Goal: Task Accomplishment & Management: Manage account settings

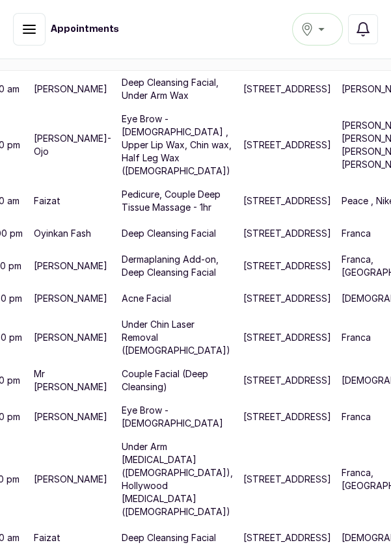
scroll to position [384, 60]
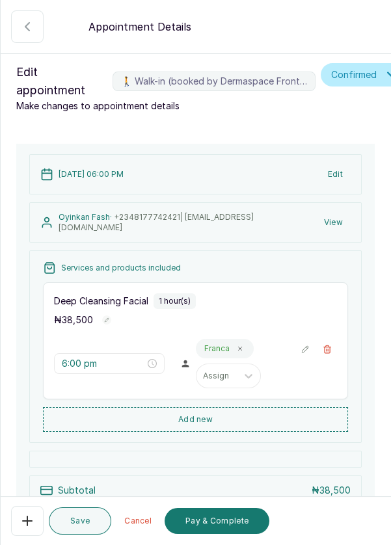
click at [21, 23] on icon "button" at bounding box center [28, 27] width 16 height 16
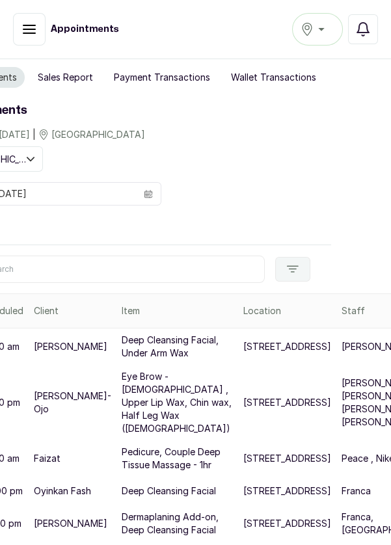
scroll to position [0, 0]
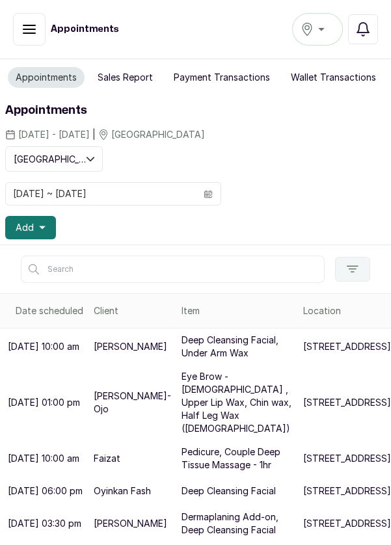
click at [49, 221] on button "Add" at bounding box center [30, 227] width 51 height 23
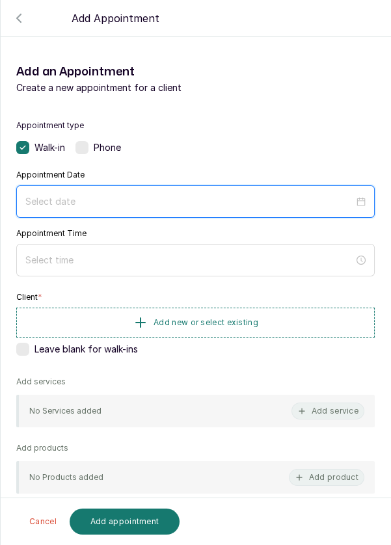
click at [111, 198] on input at bounding box center [189, 201] width 328 height 14
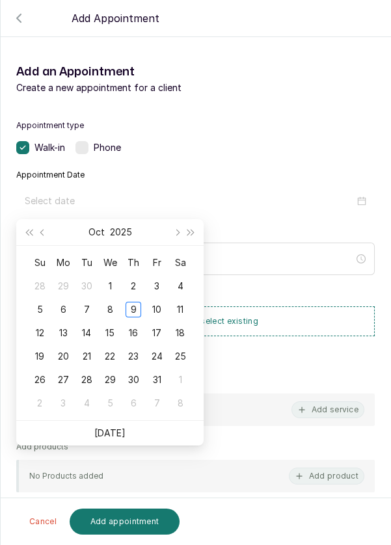
click at [130, 313] on div "9" at bounding box center [134, 310] width 16 height 16
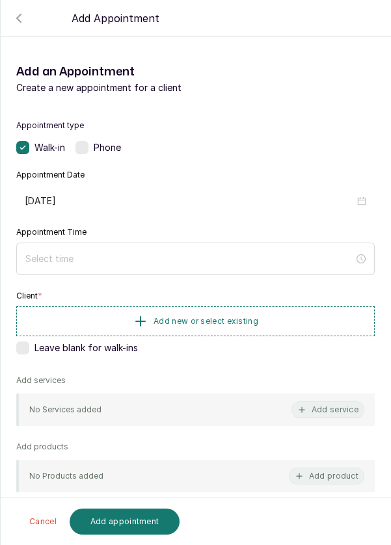
type input "[DATE]"
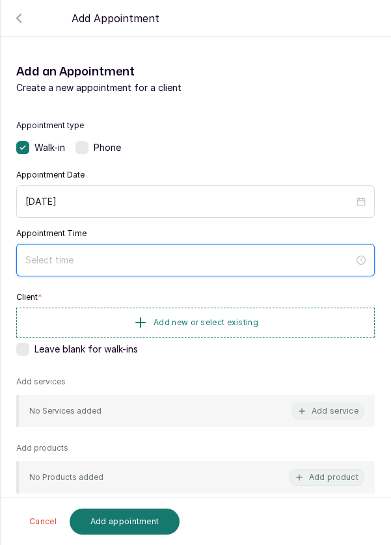
click at [112, 266] on div at bounding box center [195, 260] width 358 height 33
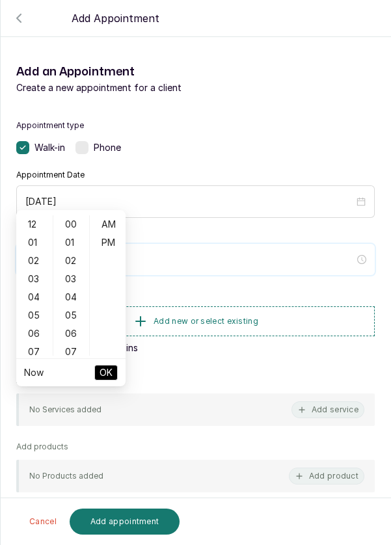
scroll to position [105, 0]
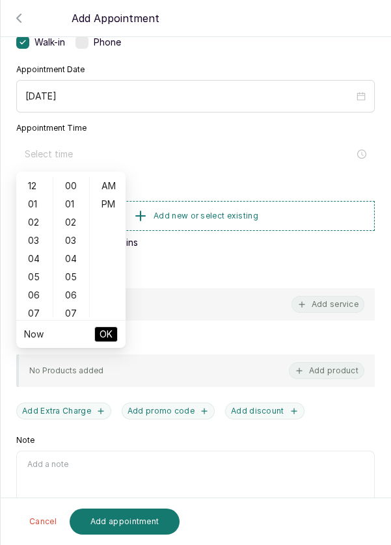
click at [35, 259] on div "04" at bounding box center [34, 259] width 31 height 18
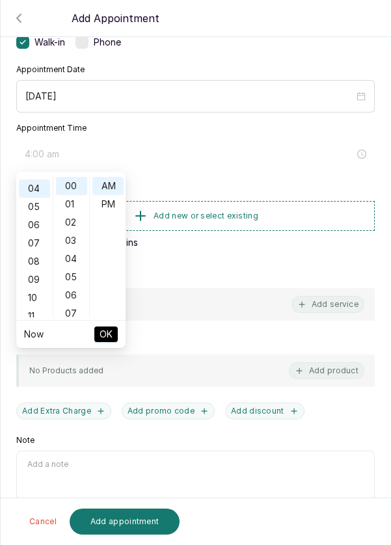
scroll to position [72, 0]
click at [104, 205] on div "PM" at bounding box center [107, 204] width 31 height 18
type input "4:00 pm"
click at [107, 333] on span "OK" at bounding box center [105, 334] width 13 height 25
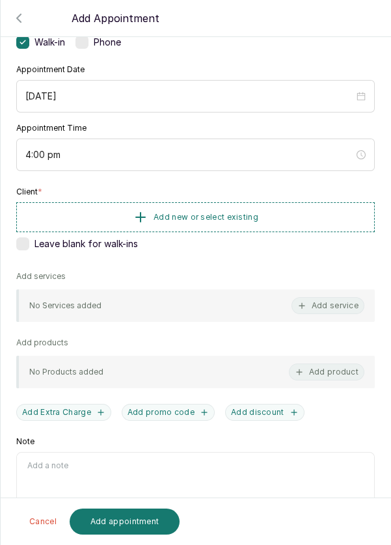
click at [194, 213] on span "Add new or select existing" at bounding box center [205, 217] width 105 height 10
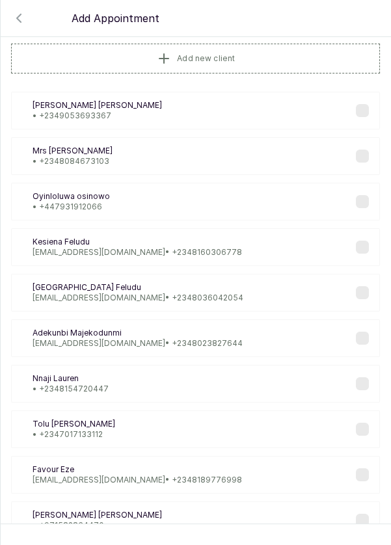
scroll to position [0, 0]
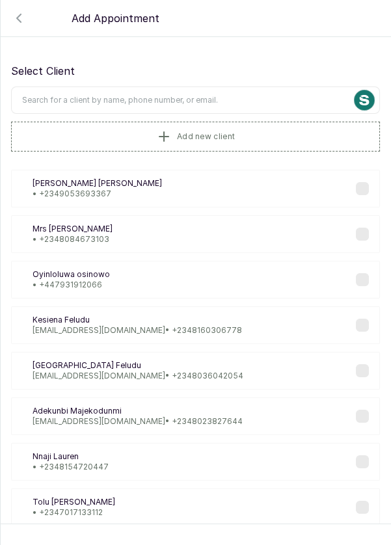
click at [182, 94] on input "text" at bounding box center [195, 99] width 369 height 27
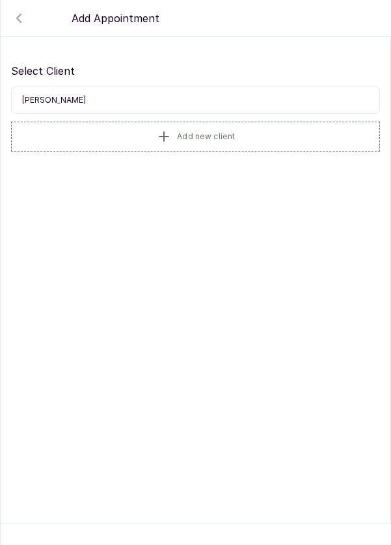
click at [48, 102] on input "[PERSON_NAME]" at bounding box center [195, 99] width 369 height 27
click at [57, 99] on input "[PERSON_NAME]" at bounding box center [195, 99] width 369 height 27
type input "[PERSON_NAME]"
click at [216, 191] on div "EO [PERSON_NAME] • [PHONE_NUMBER]" at bounding box center [195, 189] width 369 height 38
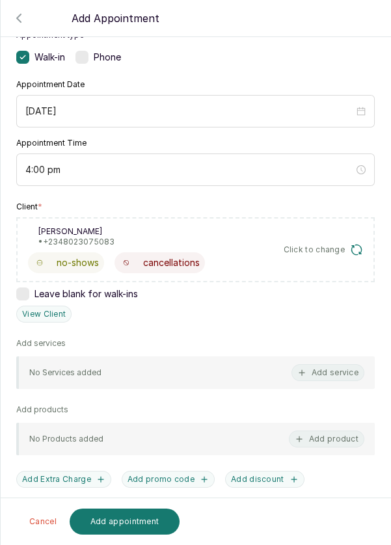
scroll to position [93, 0]
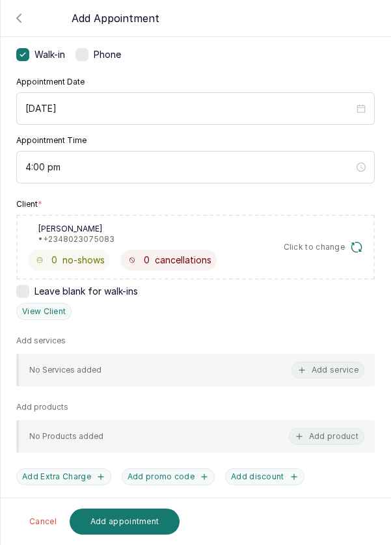
click at [318, 368] on button "Add service" at bounding box center [327, 370] width 73 height 17
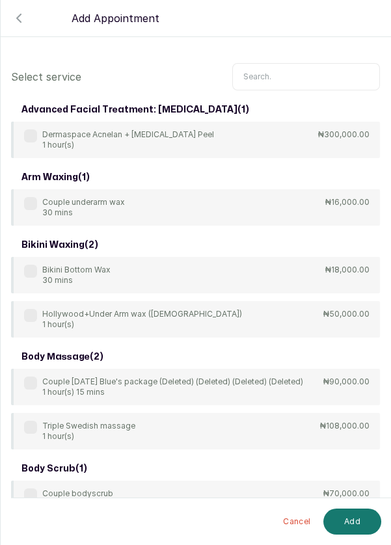
scroll to position [0, 0]
click at [289, 72] on input "text" at bounding box center [306, 76] width 148 height 27
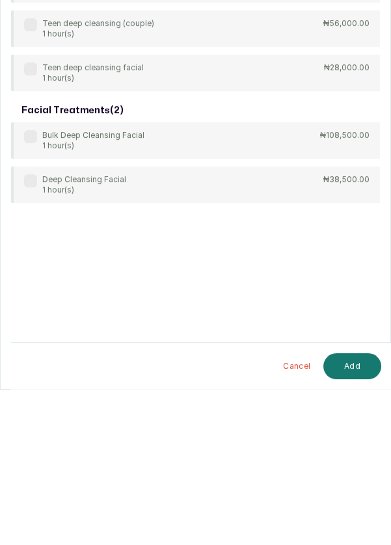
type input "Deep cleansing"
click at [31, 336] on label at bounding box center [30, 336] width 13 height 13
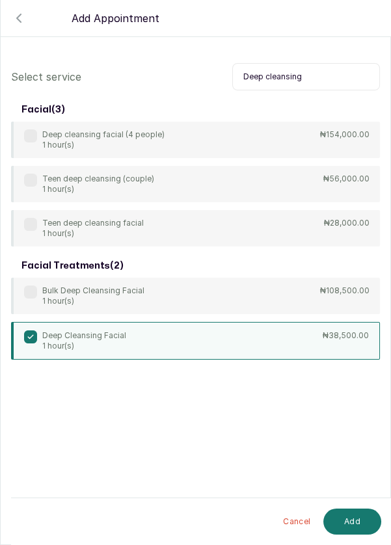
click at [353, 519] on button "Add" at bounding box center [352, 522] width 58 height 26
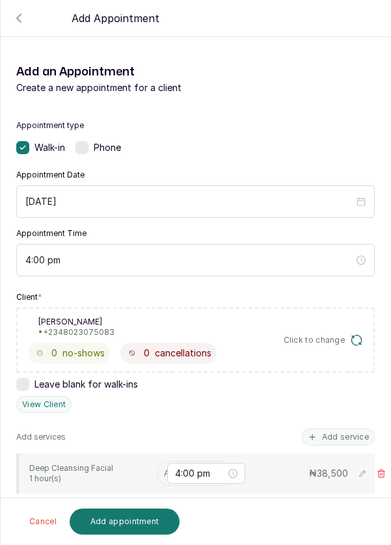
click at [164, 469] on input "text" at bounding box center [165, 473] width 2 height 9
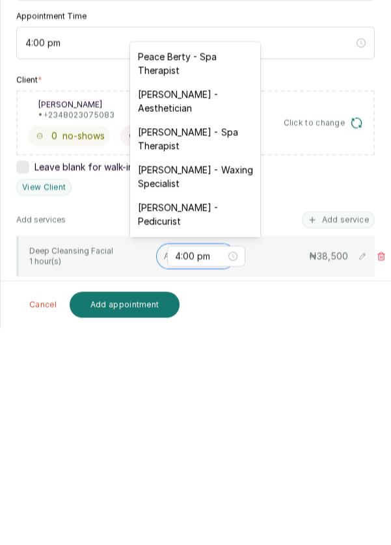
scroll to position [62, 0]
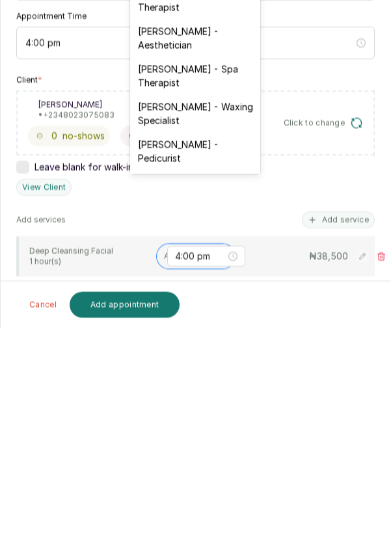
click at [193, 252] on div "[PERSON_NAME] - Aesthetician" at bounding box center [195, 255] width 130 height 38
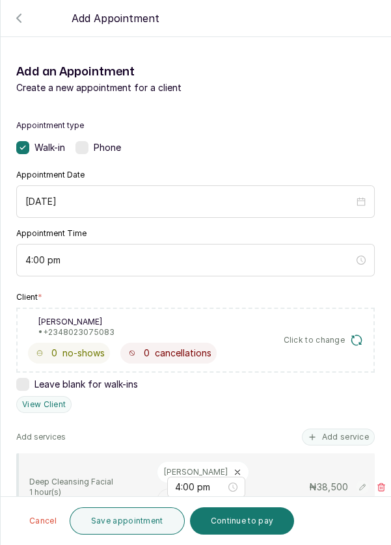
click at [248, 522] on button "Continue to pay" at bounding box center [242, 520] width 105 height 27
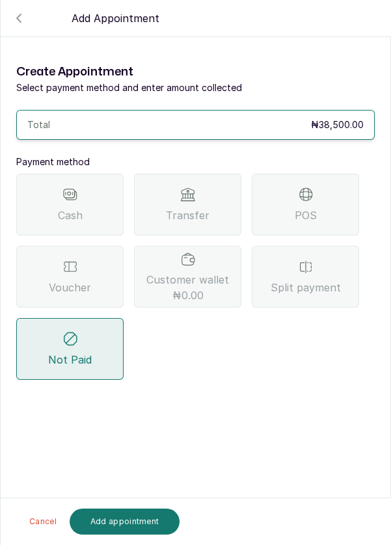
click at [326, 174] on div "POS" at bounding box center [305, 205] width 107 height 62
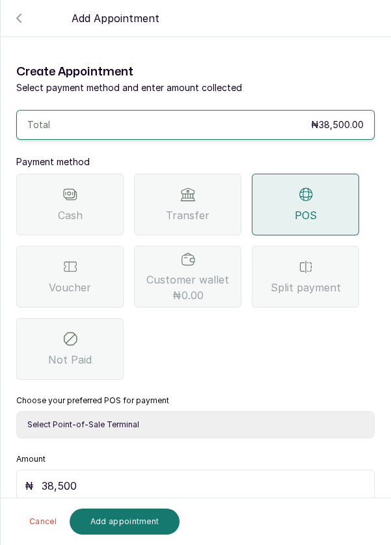
click at [165, 411] on select "Select Point-of-Sale Terminal Pos- Flutterwave Zenith Bank POS - Paga Paga POS …" at bounding box center [195, 424] width 358 height 27
select select "ea021b39-a6bc-4e4d-b5d1-02cb72451b32"
click at [16, 411] on select "Select Point-of-Sale Terminal Pos- Flutterwave Zenith Bank POS - Paga Paga POS …" at bounding box center [195, 424] width 358 height 27
click at [126, 516] on button "Add appointment" at bounding box center [125, 522] width 111 height 26
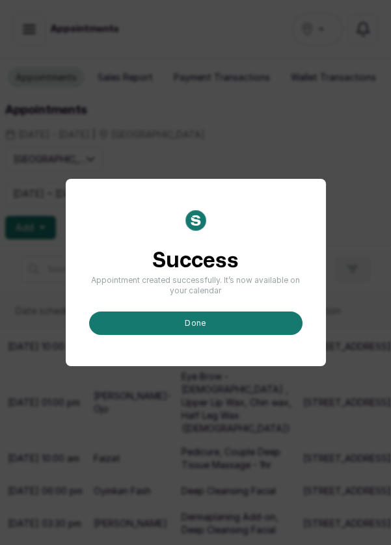
click at [207, 335] on button "done" at bounding box center [195, 322] width 213 height 23
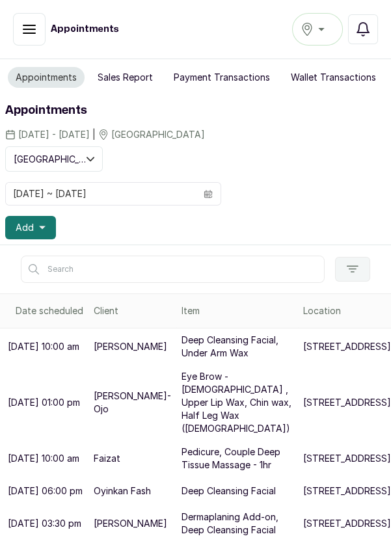
click at [303, 353] on p "[STREET_ADDRESS]" at bounding box center [347, 346] width 88 height 13
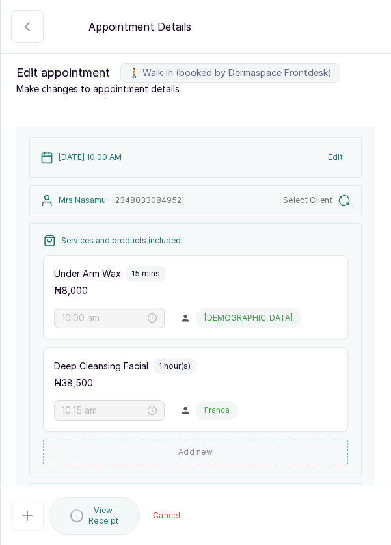
click at [28, 21] on icon "button" at bounding box center [28, 27] width 16 height 16
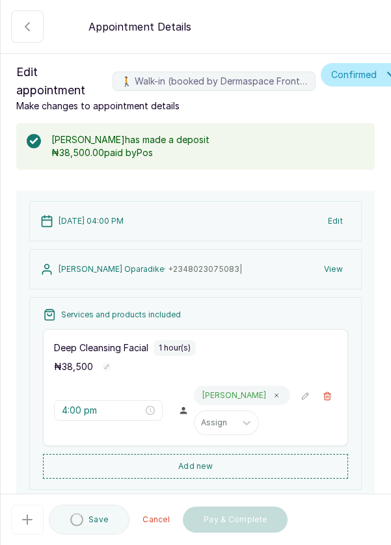
type input "4:00 pm"
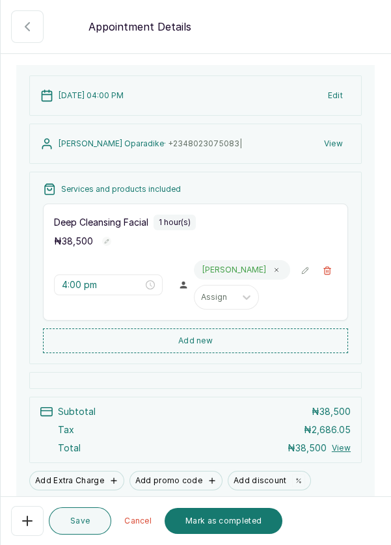
scroll to position [129, 0]
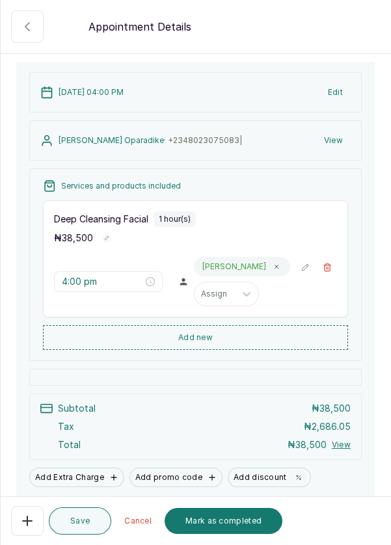
click at [239, 520] on button "Mark as completed" at bounding box center [224, 521] width 118 height 26
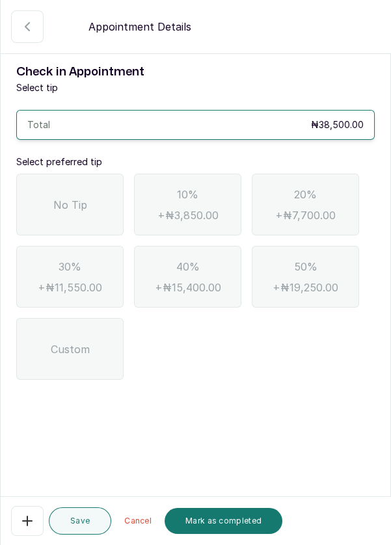
scroll to position [0, 0]
click at [96, 191] on div "No Tip" at bounding box center [69, 205] width 107 height 62
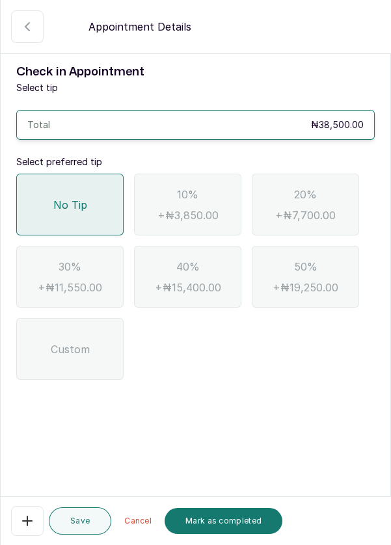
click at [222, 519] on button "Mark as completed" at bounding box center [224, 521] width 118 height 26
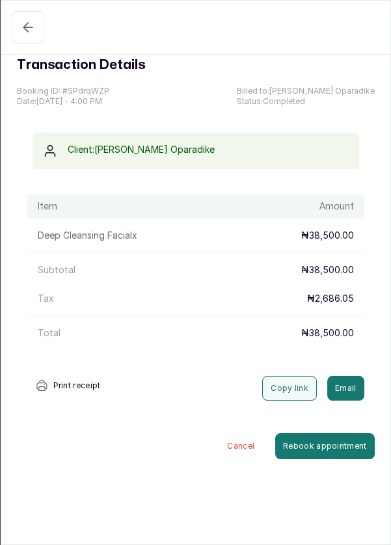
click at [18, 29] on button "Completed" at bounding box center [28, 27] width 33 height 33
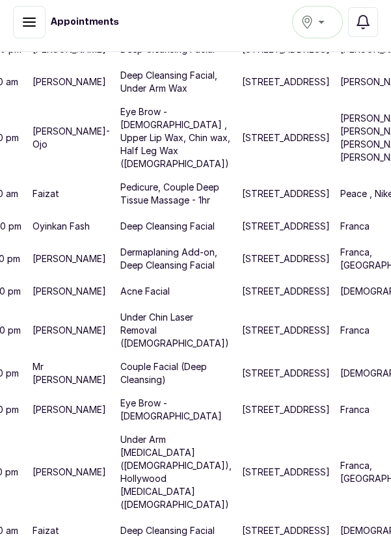
scroll to position [457, 61]
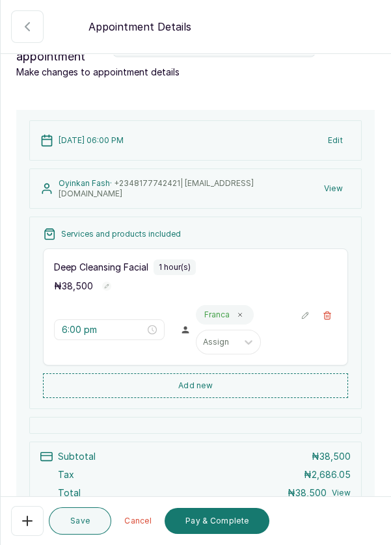
scroll to position [64, 0]
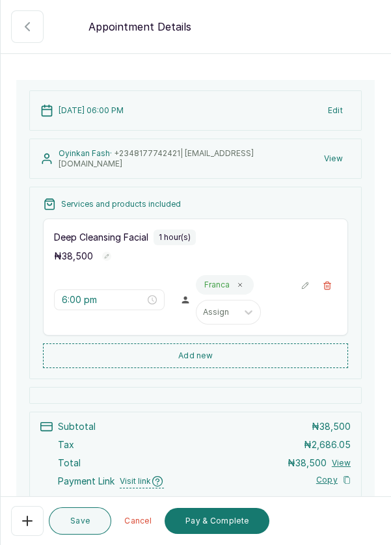
click at [328, 286] on icon "button" at bounding box center [327, 286] width 7 height 8
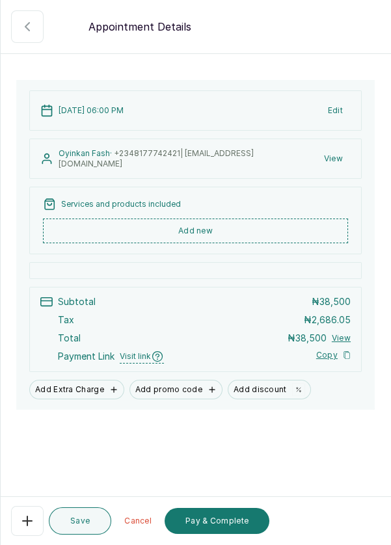
scroll to position [27, 0]
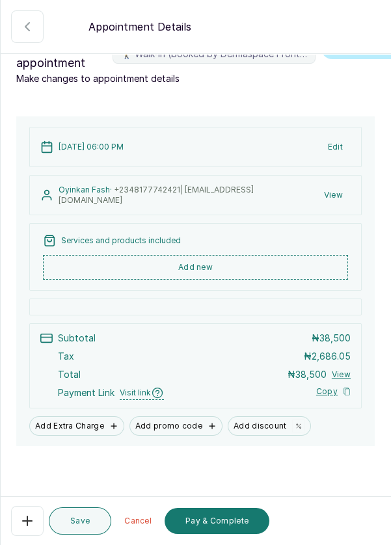
click at [228, 258] on button "Add new" at bounding box center [195, 267] width 305 height 25
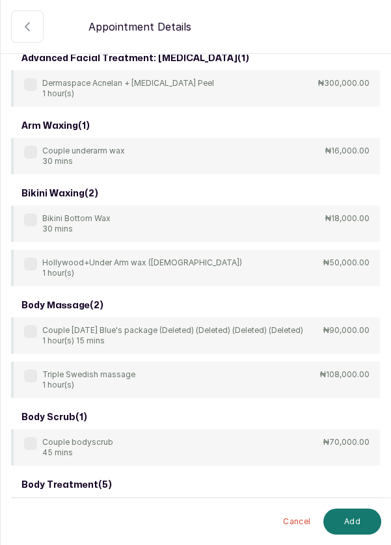
scroll to position [0, 0]
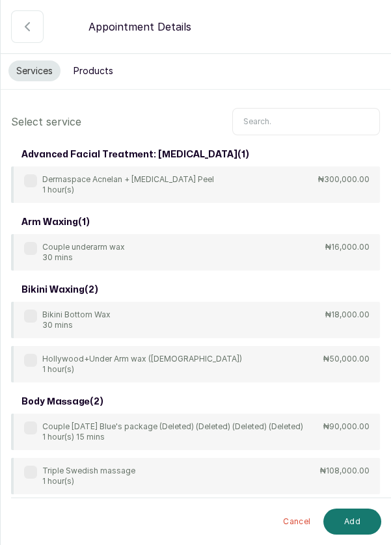
click at [314, 120] on input "text" at bounding box center [306, 121] width 148 height 27
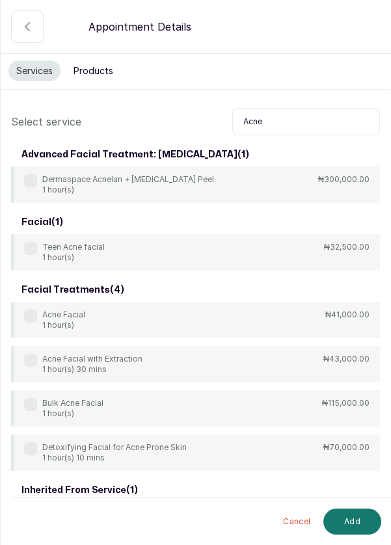
type input "Acne"
click at [29, 311] on label at bounding box center [30, 316] width 13 height 13
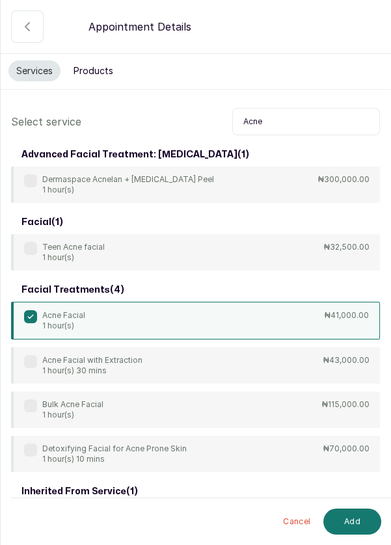
click at [352, 525] on button "Add" at bounding box center [352, 522] width 58 height 26
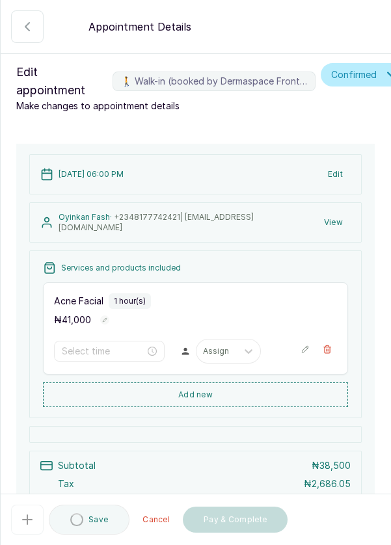
type input "6:00 pm"
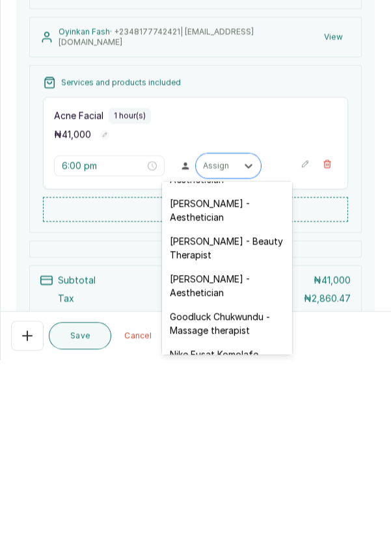
scroll to position [332, 0]
click at [202, 457] on div "[PERSON_NAME] - Aesthetician" at bounding box center [227, 472] width 130 height 38
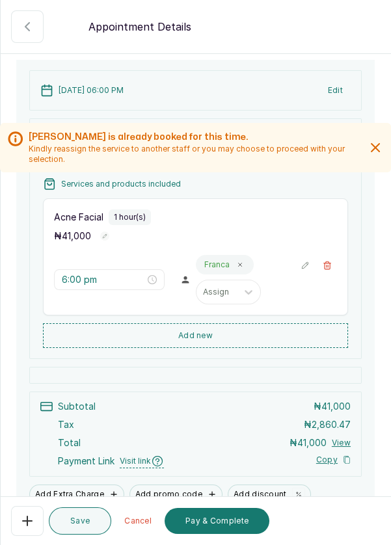
scroll to position [85, 0]
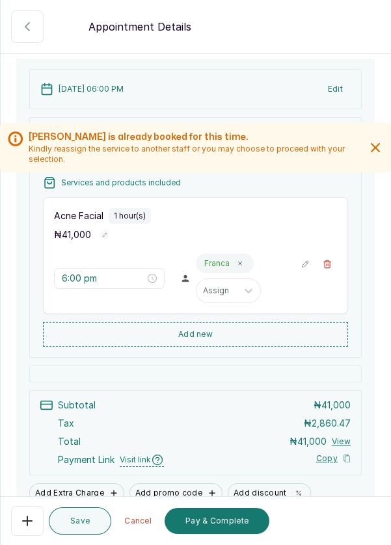
click at [205, 518] on button "Pay & Complete" at bounding box center [217, 521] width 105 height 26
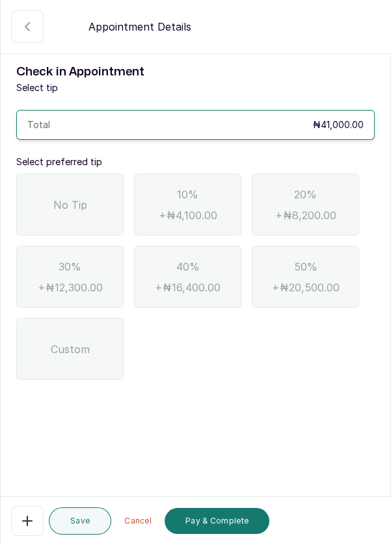
scroll to position [62, 0]
click at [54, 174] on div "No Tip" at bounding box center [69, 205] width 107 height 62
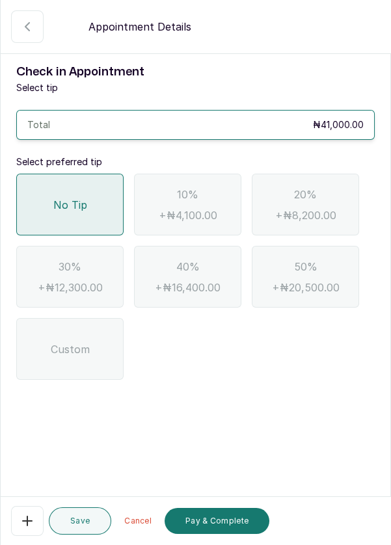
click at [231, 516] on button "Pay & Complete" at bounding box center [217, 521] width 105 height 26
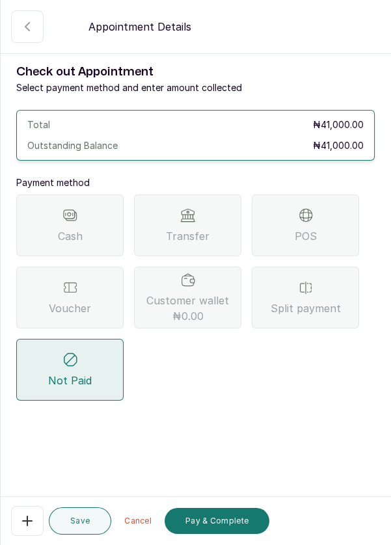
click at [324, 194] on div "POS" at bounding box center [305, 225] width 107 height 62
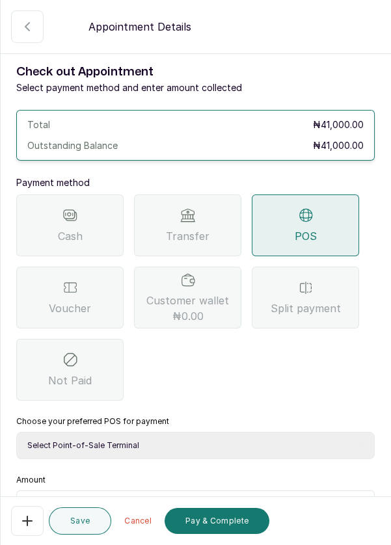
click at [114, 432] on select "Select Point-of-Sale Terminal Pos- Flutterwave Zenith Bank POS - Paga Paga POS …" at bounding box center [195, 445] width 358 height 27
select select "ea021b39-a6bc-4e4d-b5d1-02cb72451b32"
click at [16, 432] on select "Select Point-of-Sale Terminal Pos- Flutterwave Zenith Bank POS - Paga Paga POS …" at bounding box center [195, 445] width 358 height 27
click at [139, 499] on input "text" at bounding box center [204, 507] width 324 height 16
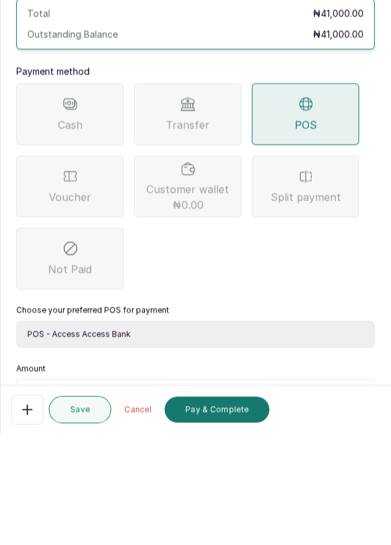
scroll to position [18, 0]
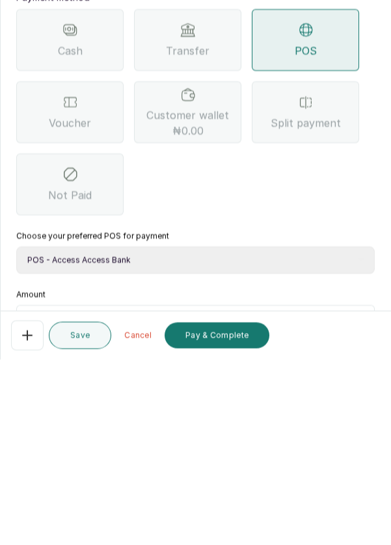
type input "41"
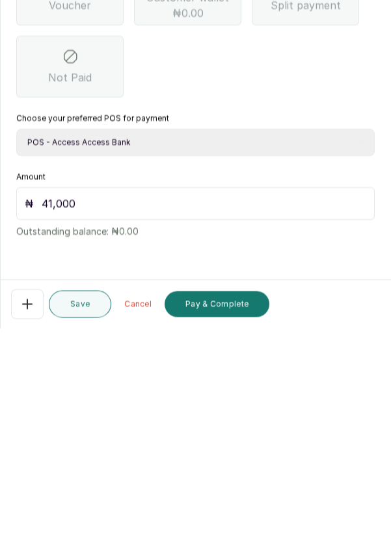
type input "41,000"
click at [234, 523] on button "Pay & Complete" at bounding box center [217, 521] width 105 height 26
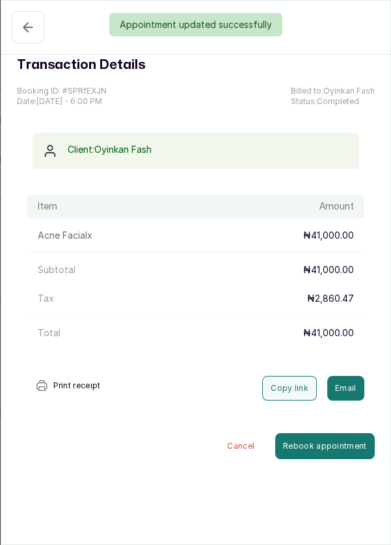
click at [32, 25] on div "Appointment updated successfully" at bounding box center [195, 24] width 391 height 23
click at [19, 26] on div "Appointment updated successfully" at bounding box center [195, 24] width 391 height 23
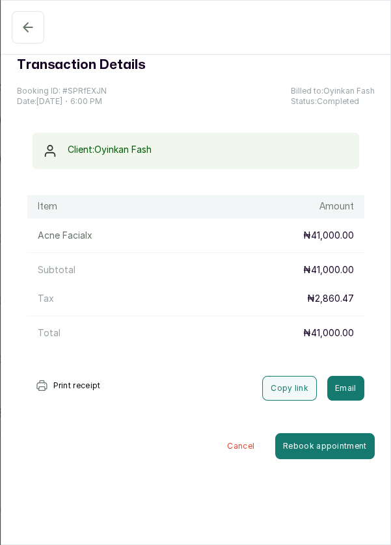
click at [26, 29] on icon "button" at bounding box center [27, 27] width 8 height 8
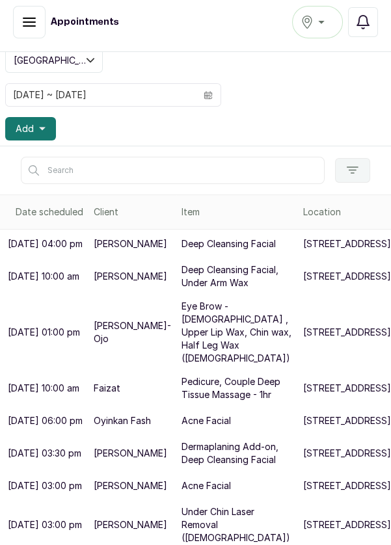
scroll to position [0, 0]
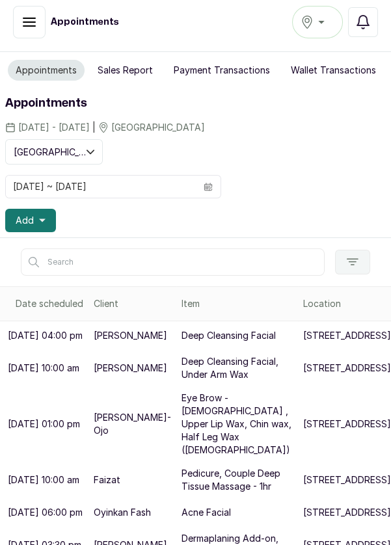
click at [120, 60] on button "Sales Report" at bounding box center [125, 70] width 71 height 21
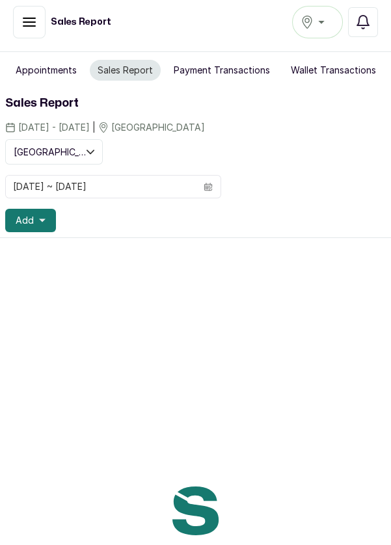
click at [123, 60] on button "Sales Report" at bounding box center [125, 70] width 71 height 21
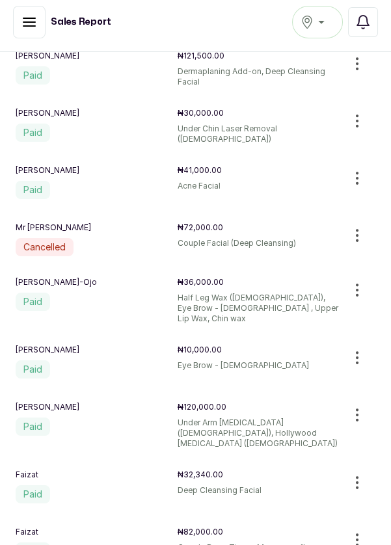
scroll to position [5, 0]
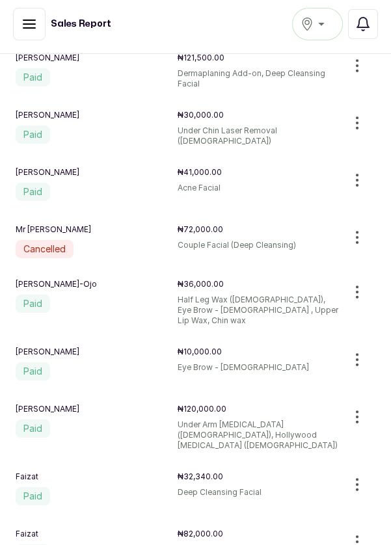
click at [265, 487] on p "Deep Cleansing Facial" at bounding box center [259, 497] width 162 height 21
click at [262, 487] on p "Deep Cleansing Facial" at bounding box center [259, 497] width 162 height 21
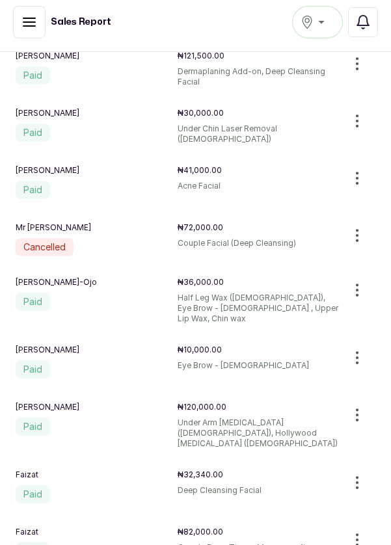
scroll to position [3, 0]
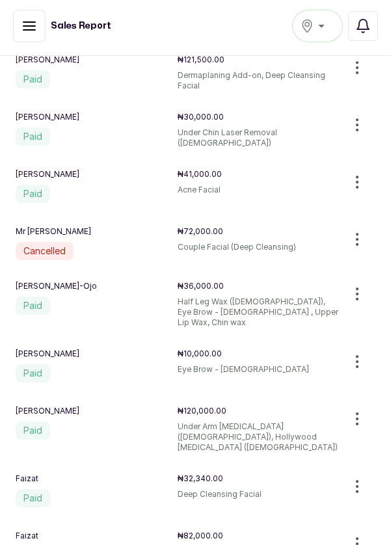
click at [157, 531] on div "Faizat ₦82,000.00 Paid Couple Deep Tissue Massage - 1hr, Pedicure" at bounding box center [177, 549] width 323 height 36
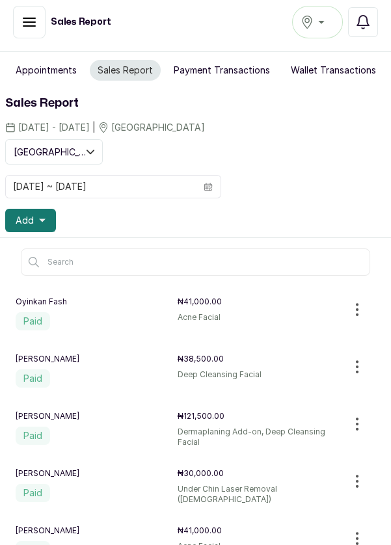
scroll to position [27, 0]
